Goal: Information Seeking & Learning: Check status

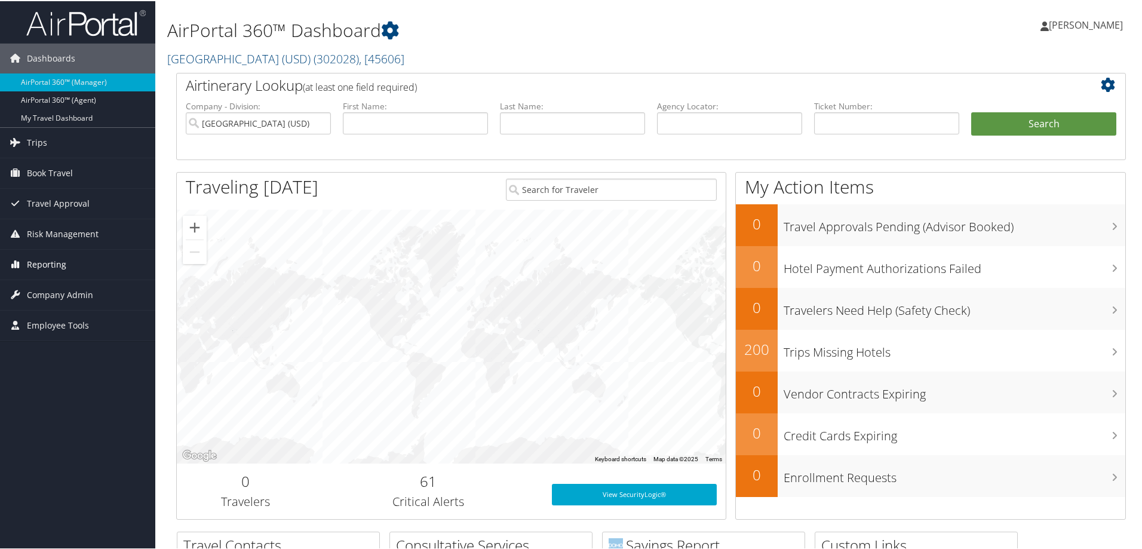
click at [62, 263] on span "Reporting" at bounding box center [46, 263] width 39 height 30
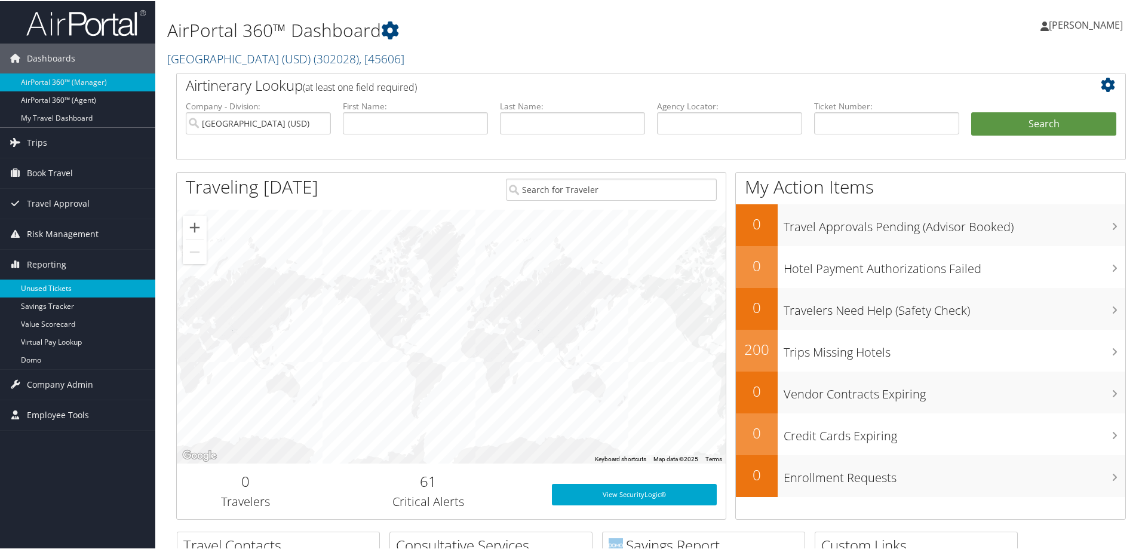
click at [59, 283] on link "Unused Tickets" at bounding box center [77, 287] width 155 height 18
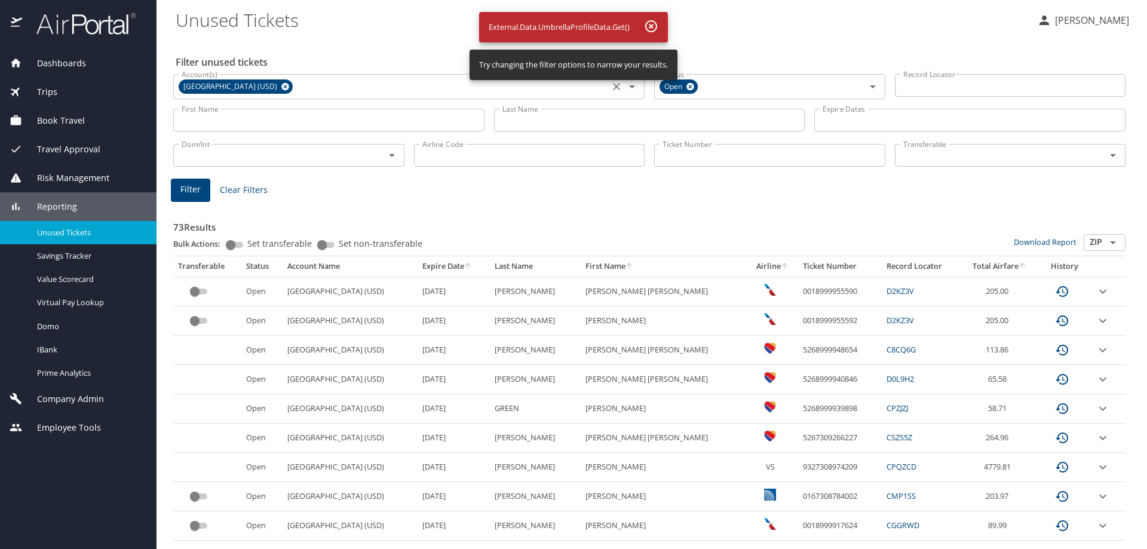
drag, startPoint x: 615, startPoint y: 85, endPoint x: 629, endPoint y: 86, distance: 14.4
click at [615, 84] on icon "Clear" at bounding box center [616, 87] width 12 height 12
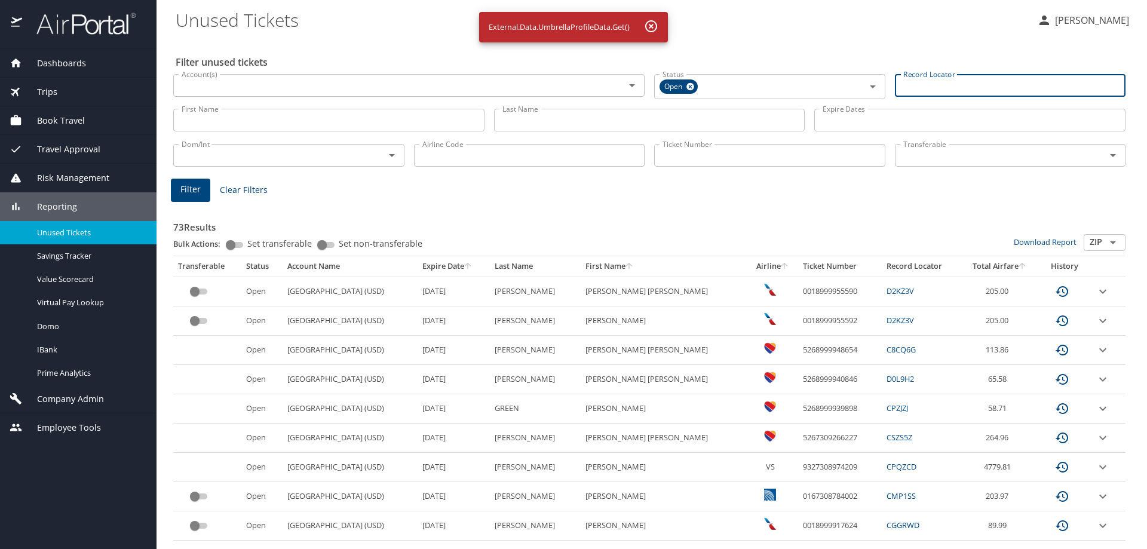
click at [902, 88] on input "Record Locator" at bounding box center [1010, 85] width 231 height 23
paste input "D9MZRC"
type input "D9MZRC"
click at [201, 191] on button "Filter" at bounding box center [190, 188] width 39 height 23
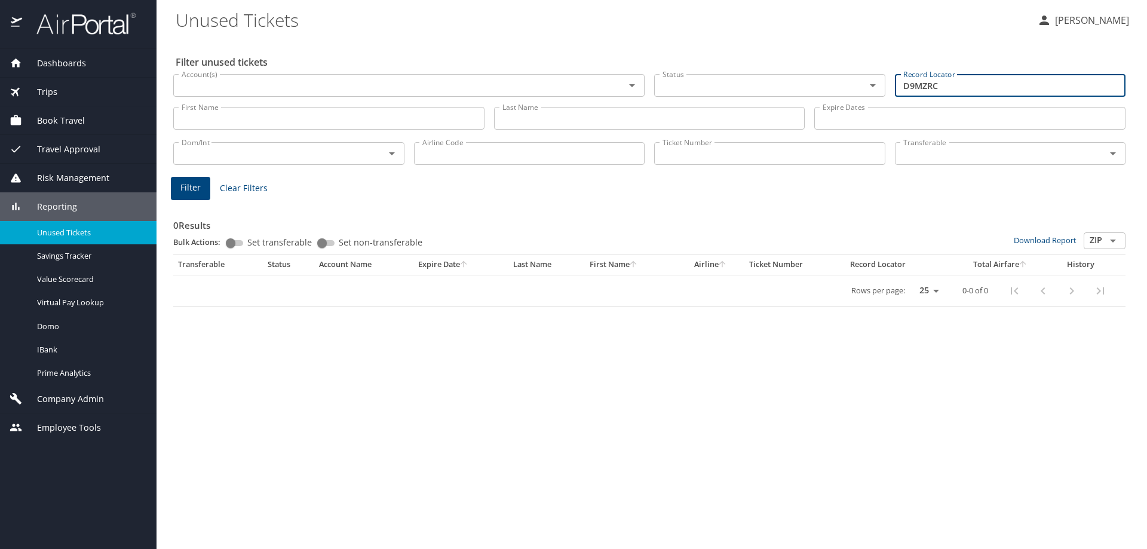
drag, startPoint x: 944, startPoint y: 85, endPoint x: 688, endPoint y: 76, distance: 256.3
click at [700, 78] on div "Account(s) Account(s) Status Status Record Locator D9MZRC Record Locator" at bounding box center [648, 84] width 961 height 40
click at [570, 115] on input "Last Name" at bounding box center [649, 118] width 311 height 23
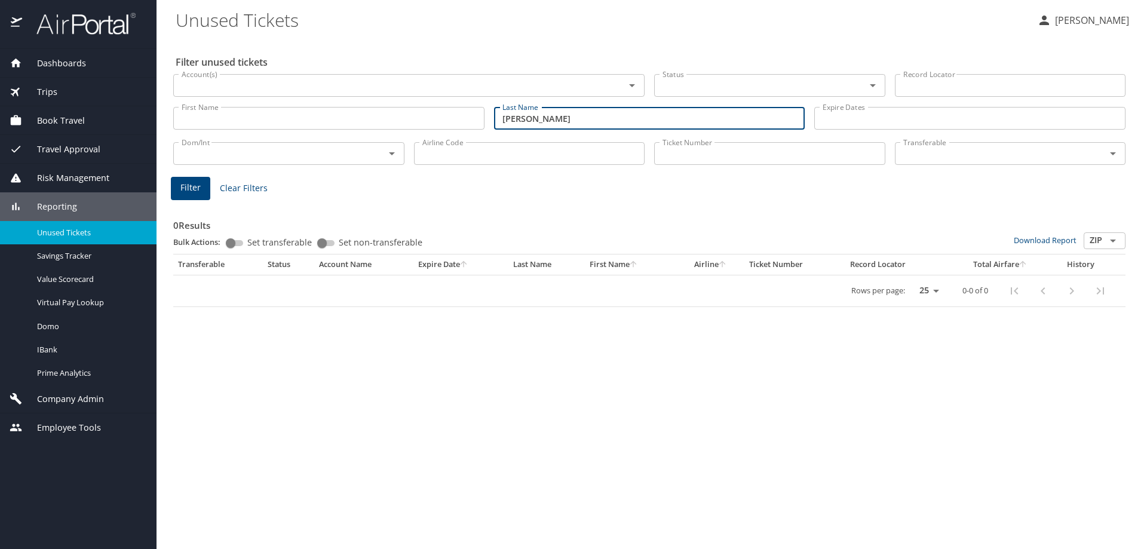
type input "[PERSON_NAME]"
click at [436, 115] on input "First Name" at bounding box center [328, 118] width 311 height 23
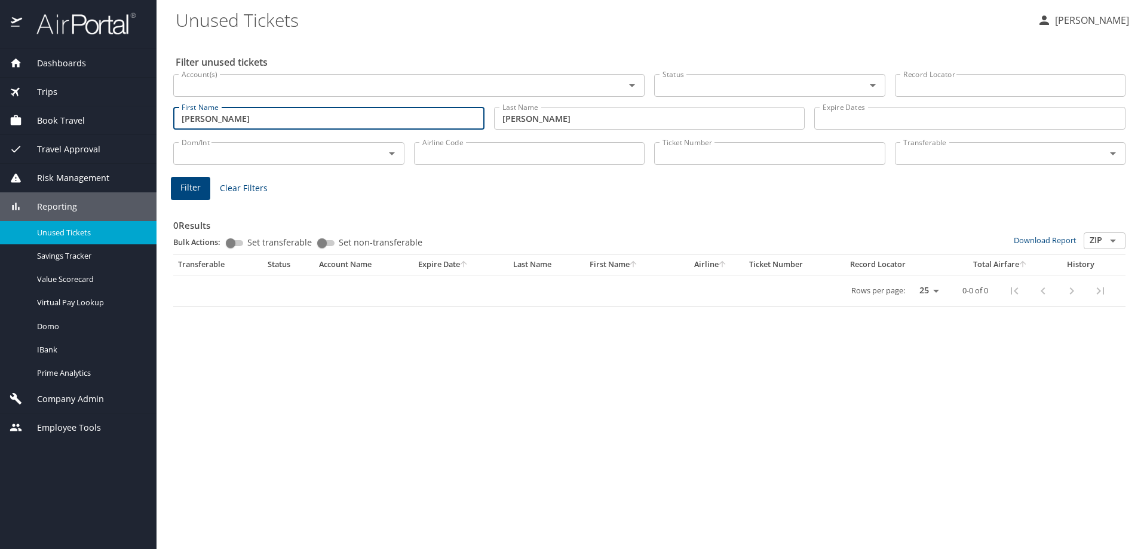
type input "[PERSON_NAME]"
click at [174, 184] on button "Filter" at bounding box center [190, 188] width 39 height 23
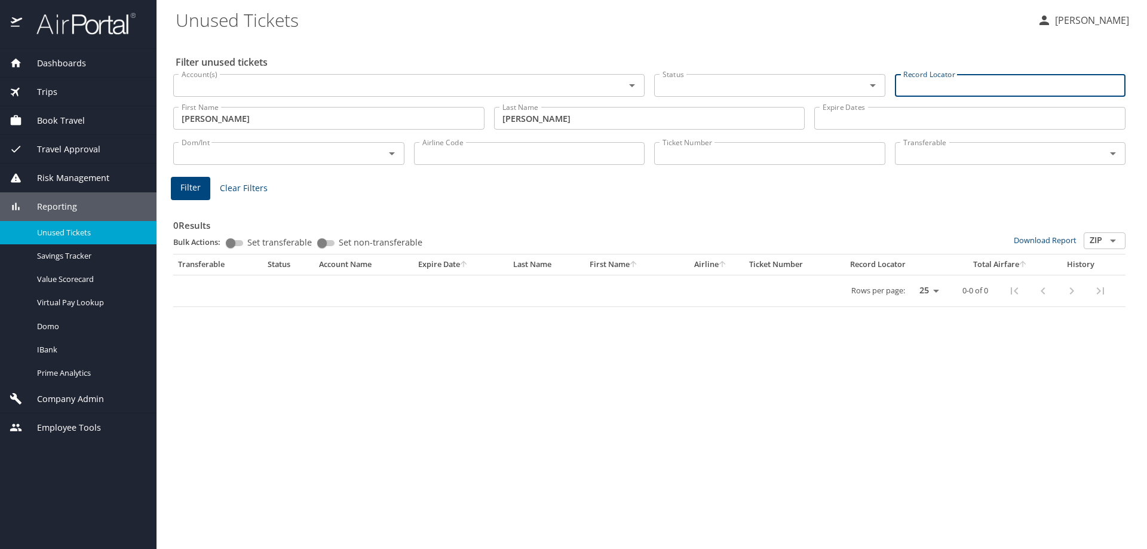
click at [951, 90] on input "Record Locator" at bounding box center [1010, 85] width 231 height 23
click at [969, 87] on input "Record Locator" at bounding box center [1010, 85] width 231 height 23
paste input "D7SMTB"
type input "D7SMTB"
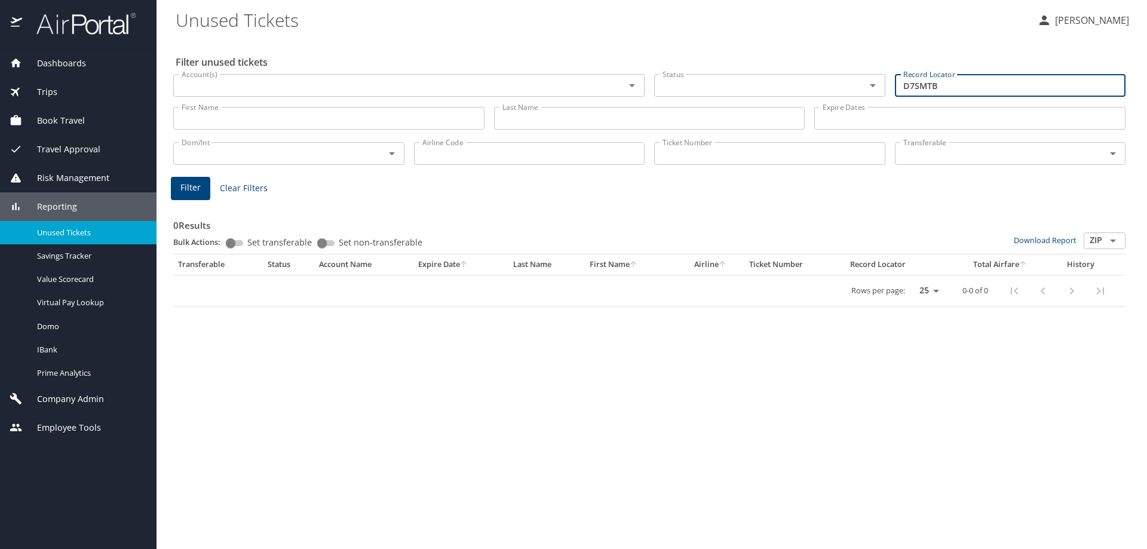
click at [201, 190] on button "Filter" at bounding box center [190, 188] width 39 height 23
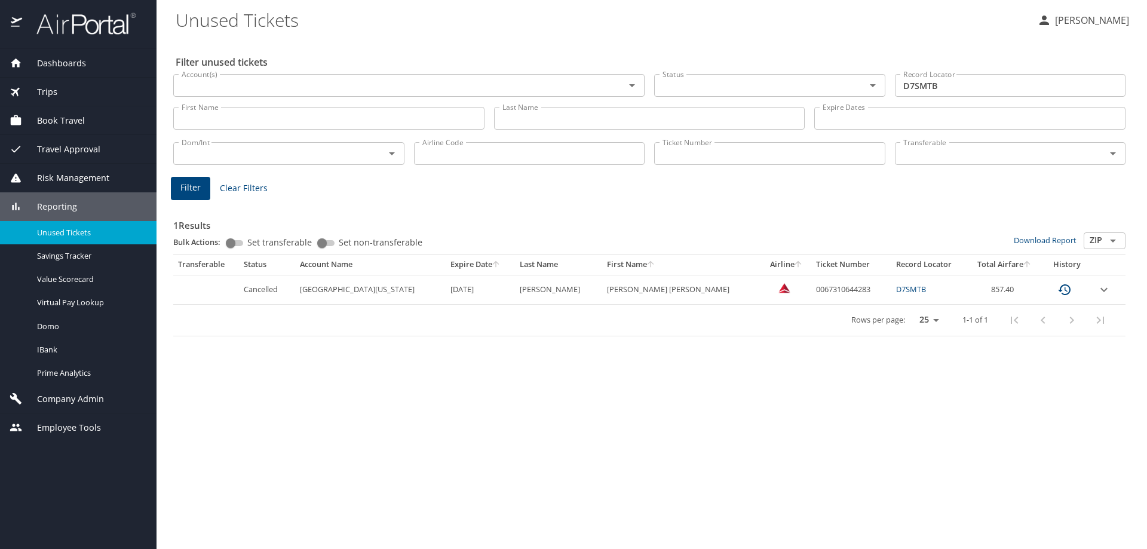
click at [839, 419] on div "Filter unused tickets Account(s) Account(s) Status Status Record Locator D7SMTB…" at bounding box center [652, 293] width 952 height 511
click at [793, 156] on input "Ticket Number" at bounding box center [769, 153] width 231 height 23
click at [200, 189] on button "Filter" at bounding box center [190, 188] width 39 height 23
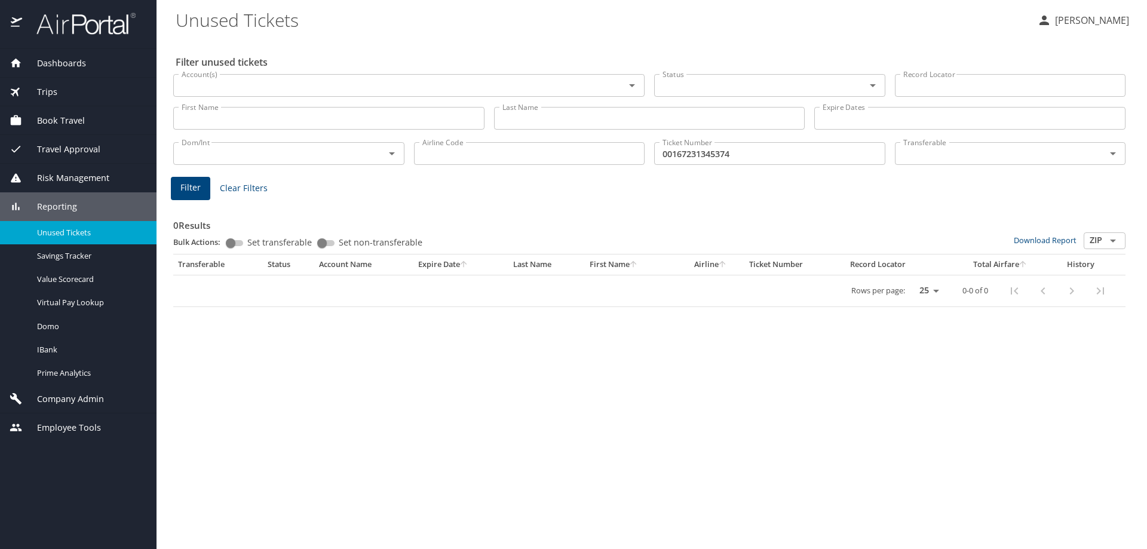
click at [667, 152] on input "00167231345374" at bounding box center [769, 153] width 231 height 23
type input "0167231345374"
click at [196, 188] on span "Filter" at bounding box center [190, 187] width 20 height 15
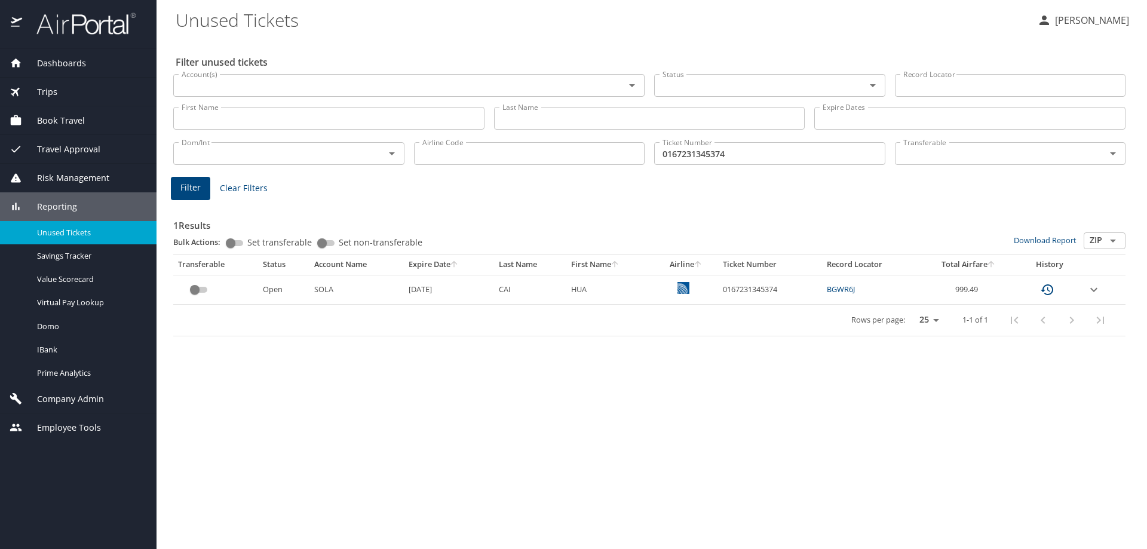
click at [691, 290] on td "custom pagination table" at bounding box center [686, 289] width 64 height 29
click at [686, 290] on img "custom pagination table" at bounding box center [683, 288] width 12 height 12
click at [671, 419] on div "Filter unused tickets Account(s) Account(s) Status Status Record Locator Record…" at bounding box center [652, 293] width 952 height 511
drag, startPoint x: 726, startPoint y: 288, endPoint x: 780, endPoint y: 291, distance: 54.5
click at [780, 291] on td "0167231345374" at bounding box center [770, 289] width 104 height 29
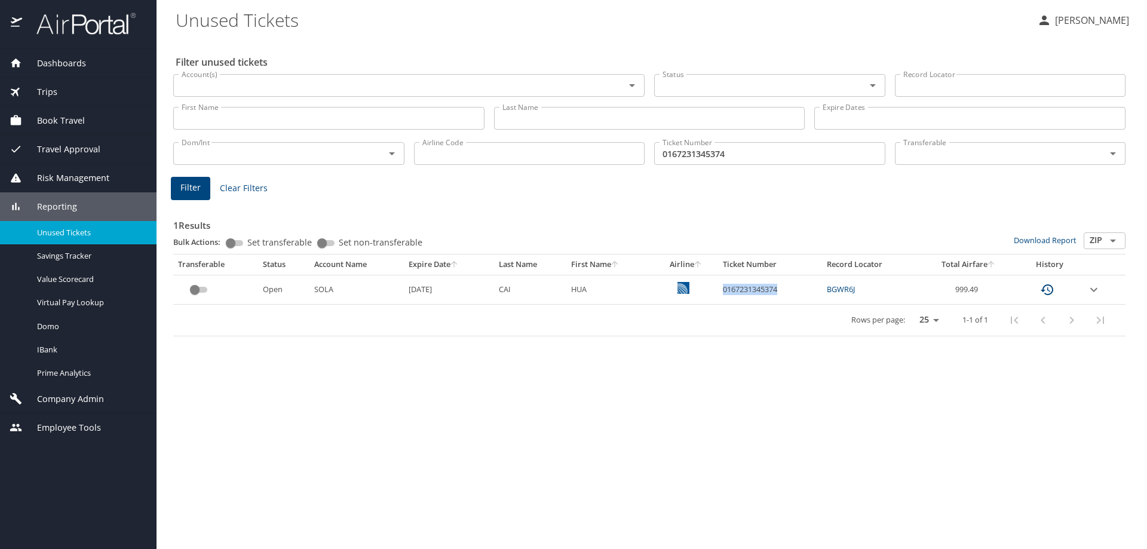
copy td "0167231345374"
click at [718, 323] on div "Rows per page: 25 50 100 1-1 of 1" at bounding box center [647, 320] width 938 height 31
drag, startPoint x: 724, startPoint y: 290, endPoint x: 783, endPoint y: 292, distance: 59.1
click at [783, 292] on td "0167231345374" at bounding box center [770, 289] width 104 height 29
copy td "0167231345374"
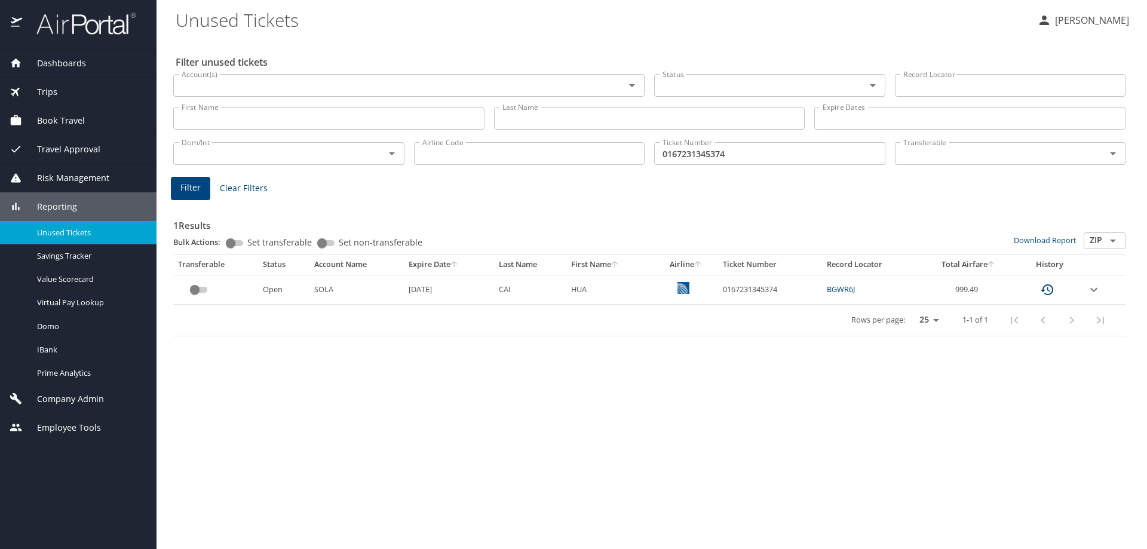
click at [703, 334] on div "Rows per page: 25 50 100 1-1 of 1" at bounding box center [647, 320] width 938 height 31
drag, startPoint x: 724, startPoint y: 293, endPoint x: 782, endPoint y: 286, distance: 57.7
click at [782, 286] on td "0167231345374" at bounding box center [770, 289] width 104 height 29
copy td "0167231345374"
click at [695, 380] on div "Filter unused tickets Account(s) Account(s) Status Status Record Locator Record…" at bounding box center [652, 293] width 952 height 511
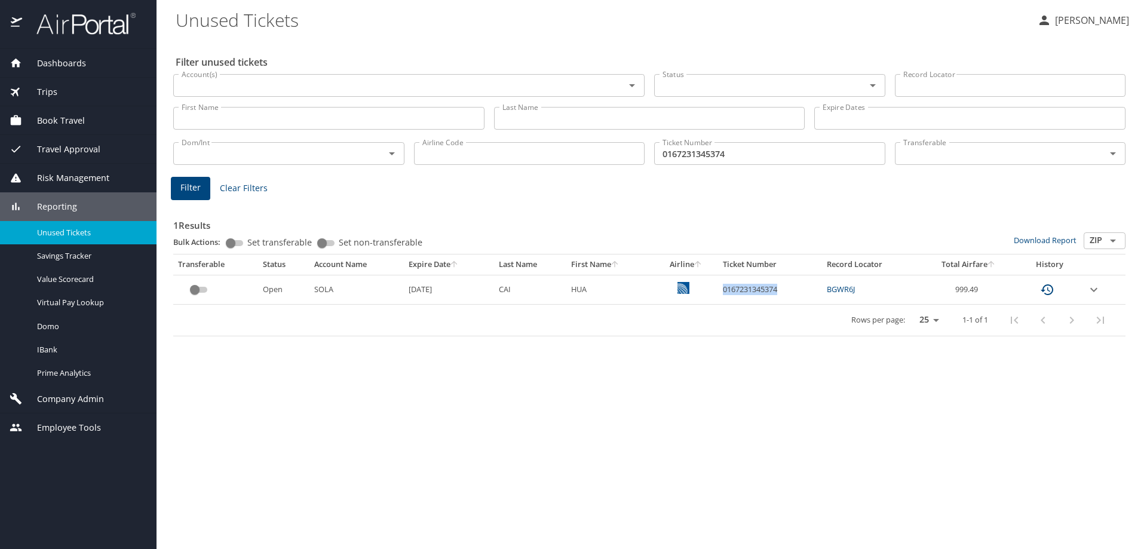
drag, startPoint x: 726, startPoint y: 288, endPoint x: 788, endPoint y: 288, distance: 62.1
click at [788, 288] on td "0167231345374" at bounding box center [770, 289] width 104 height 29
copy td "0167231345374"
